Goal: Task Accomplishment & Management: Manage account settings

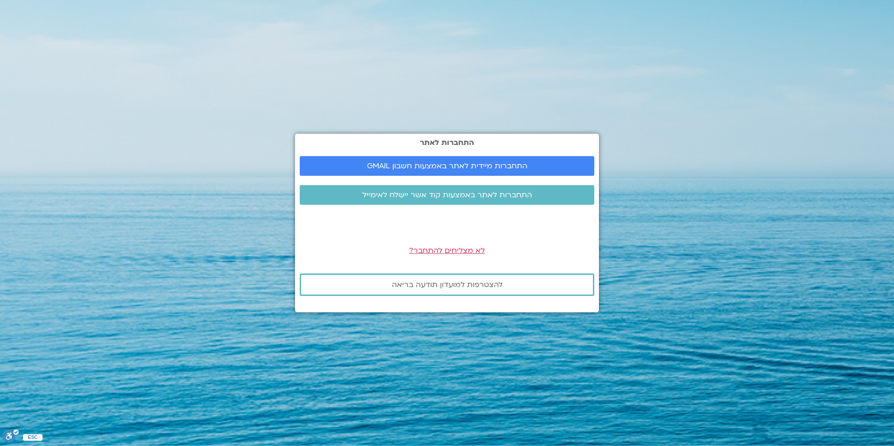
drag, startPoint x: 726, startPoint y: 94, endPoint x: 773, endPoint y: 93, distance: 46.8
click at [774, 94] on section "התחברות לאתר התחברות מיידית לאתר באמצעות חשבון GMAIL התחברות לאתר באמצעות קוד א…" at bounding box center [447, 223] width 894 height 446
click at [522, 165] on span "התחברות מיידית לאתר באמצעות חשבון GMAIL" at bounding box center [447, 166] width 160 height 8
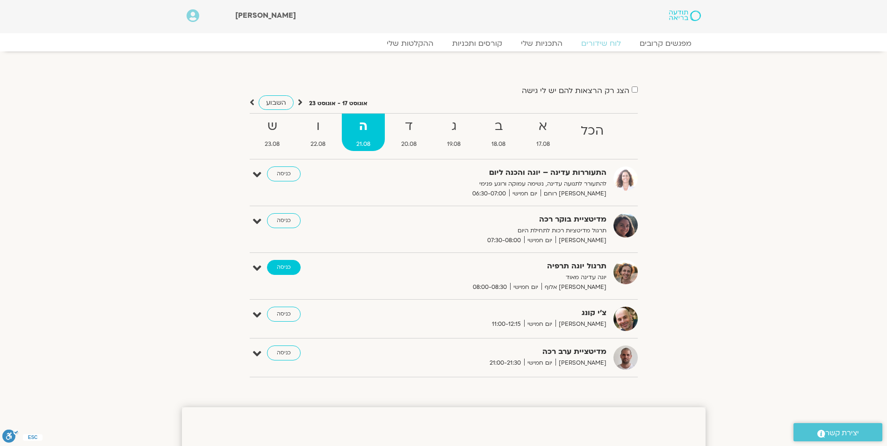
click at [287, 266] on link "כניסה" at bounding box center [284, 267] width 34 height 15
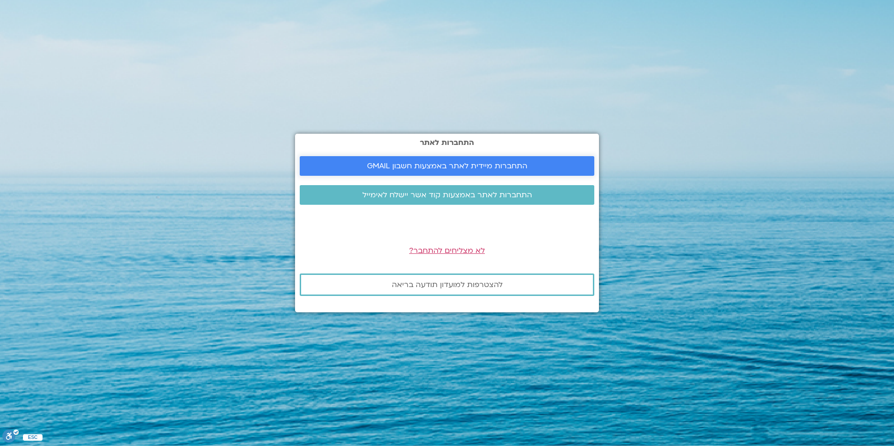
click at [422, 163] on span "התחברות מיידית לאתר באמצעות חשבון GMAIL" at bounding box center [447, 166] width 160 height 8
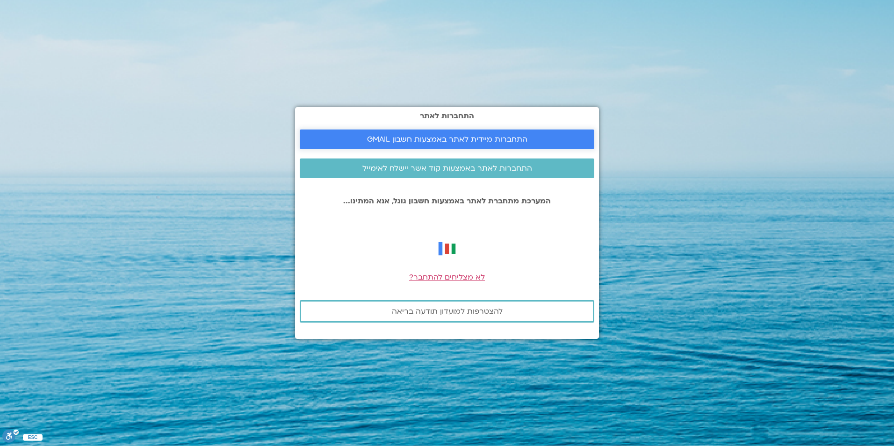
click at [518, 138] on span "התחברות מיידית לאתר באמצעות חשבון GMAIL" at bounding box center [447, 139] width 160 height 8
